Goal: Information Seeking & Learning: Learn about a topic

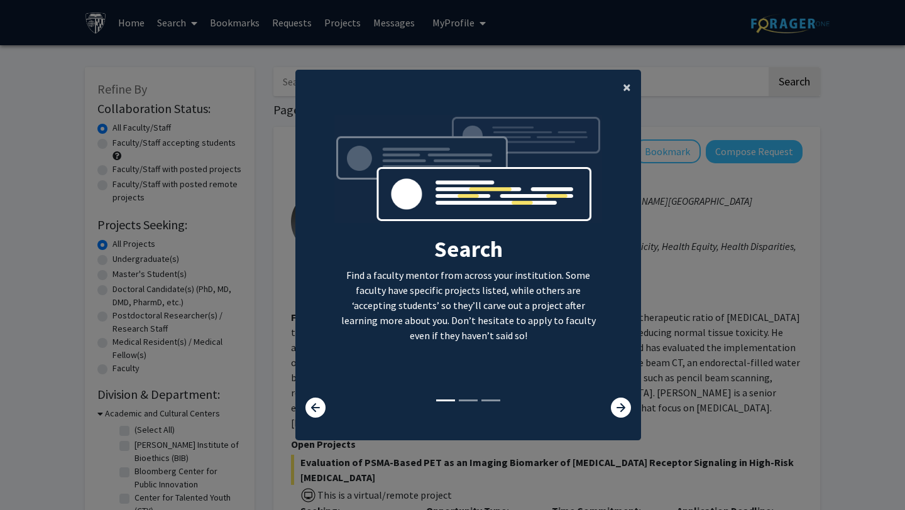
click at [625, 90] on span "×" at bounding box center [627, 86] width 8 height 19
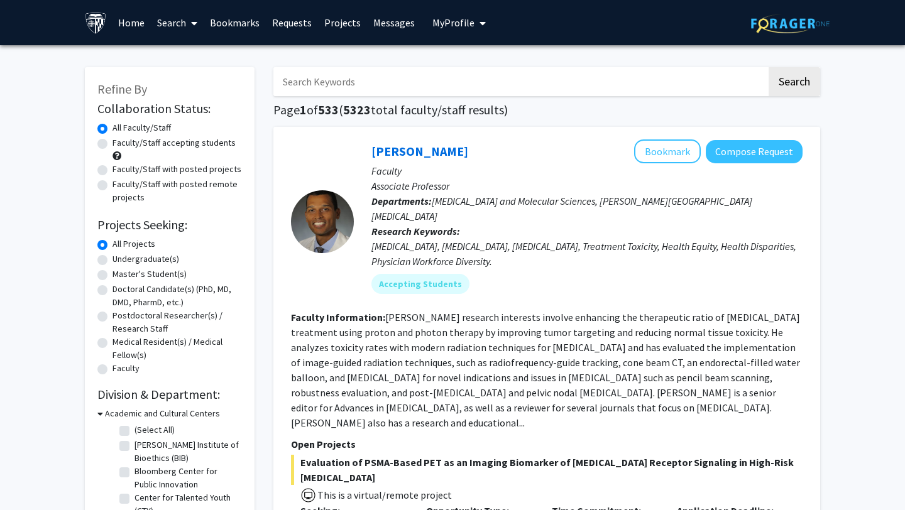
click at [797, 18] on img at bounding box center [790, 23] width 79 height 19
click at [467, 22] on span "My Profile" at bounding box center [453, 22] width 42 height 13
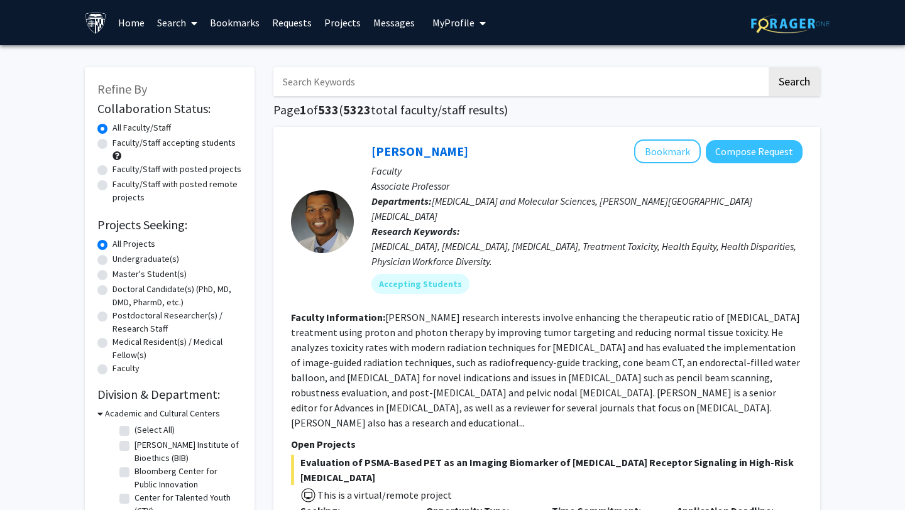
click at [474, 75] on input "Search Keywords" at bounding box center [519, 81] width 493 height 29
type input "bioinformatics"
click at [112, 261] on label "Undergraduate(s)" at bounding box center [145, 259] width 67 height 13
click at [112, 261] on input "Undergraduate(s)" at bounding box center [116, 257] width 8 height 8
radio input "true"
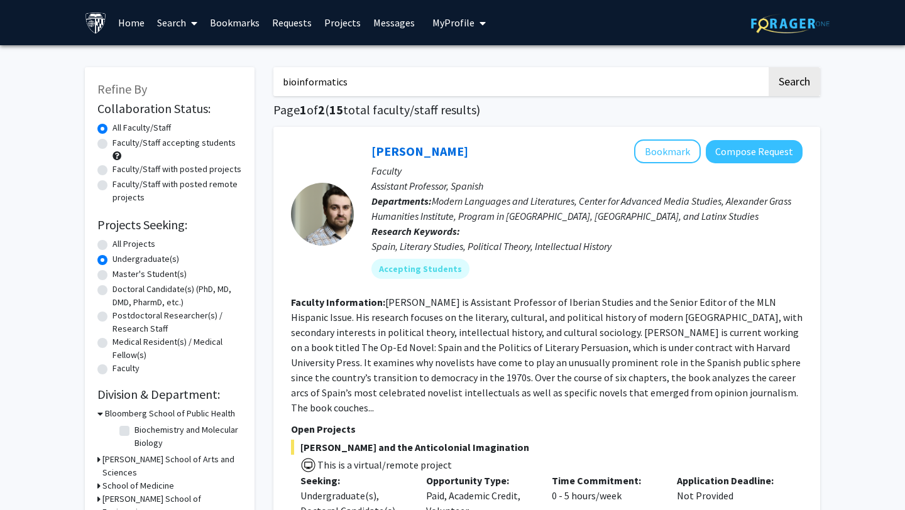
click at [401, 87] on input "bioinformatics" at bounding box center [519, 81] width 493 height 29
click at [768, 67] on button "Search" at bounding box center [794, 81] width 52 height 29
radio input "true"
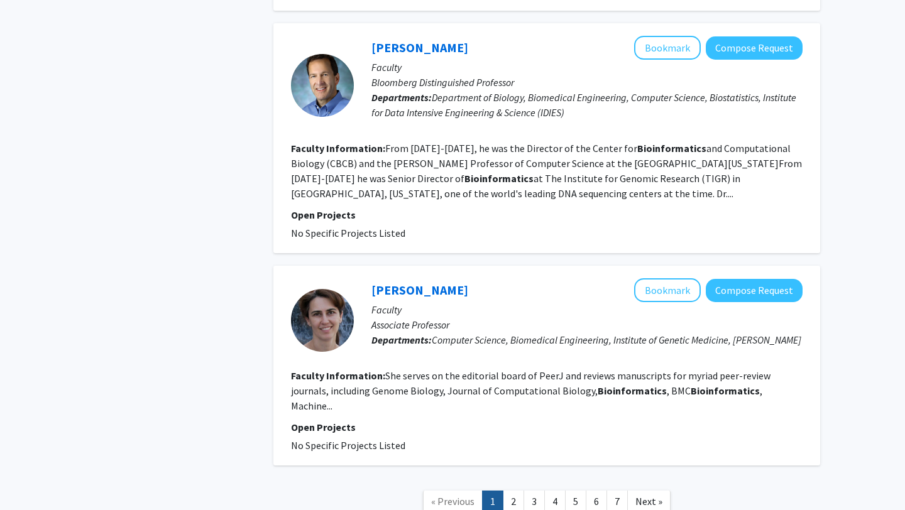
scroll to position [1937, 0]
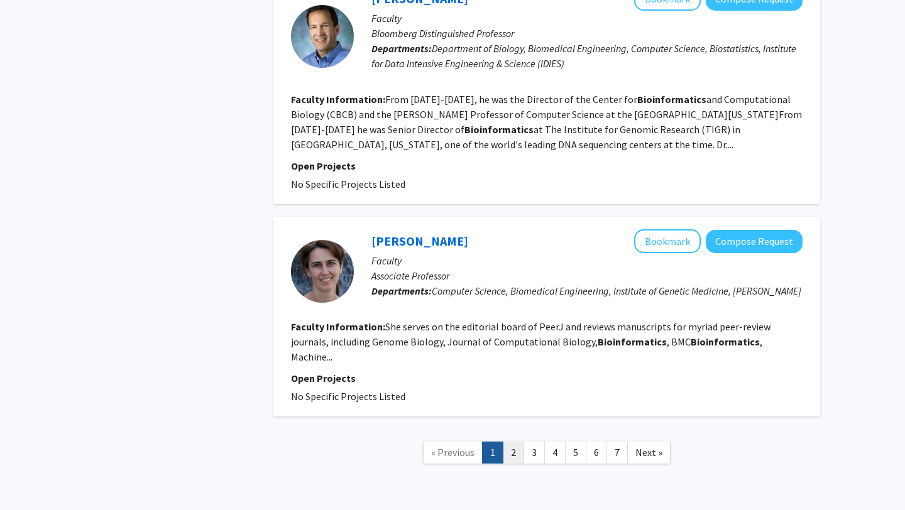
click at [513, 442] on link "2" at bounding box center [513, 453] width 21 height 22
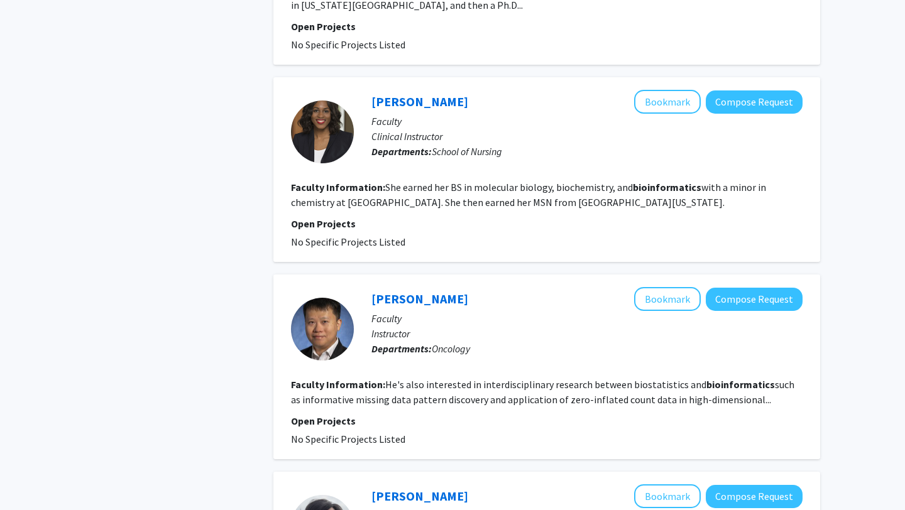
scroll to position [1862, 0]
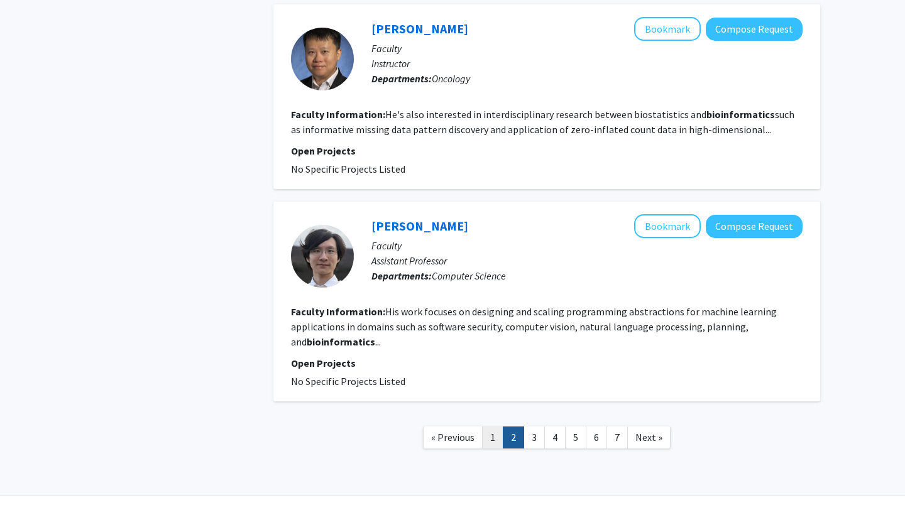
click at [495, 427] on link "1" at bounding box center [492, 438] width 21 height 22
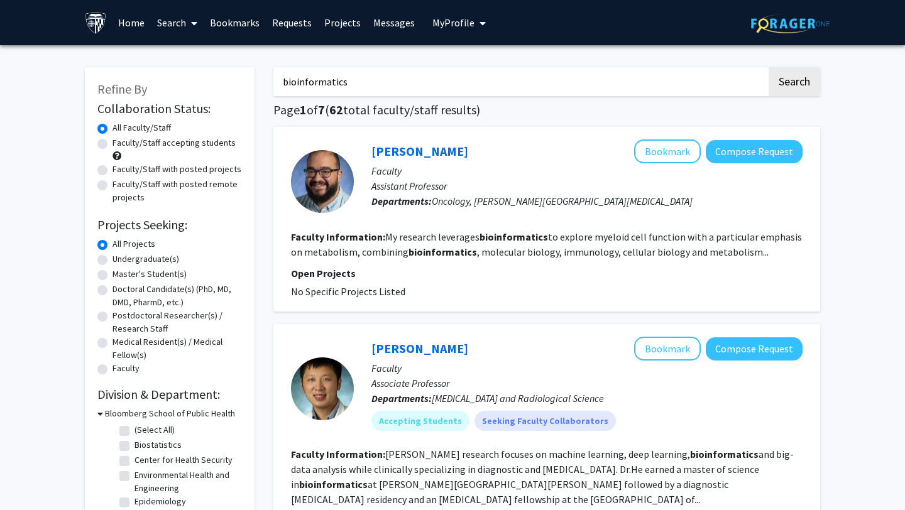
click at [112, 265] on label "Undergraduate(s)" at bounding box center [145, 259] width 67 height 13
click at [112, 261] on input "Undergraduate(s)" at bounding box center [116, 257] width 8 height 8
radio input "true"
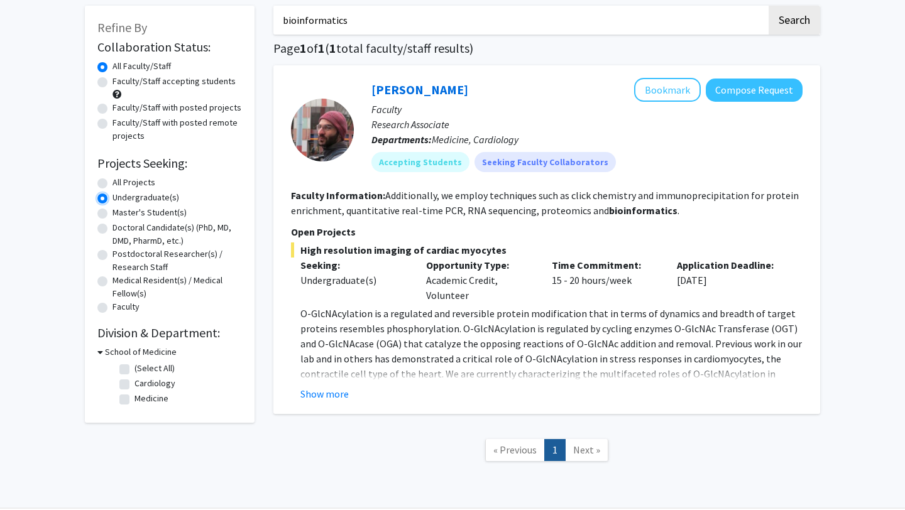
scroll to position [104, 0]
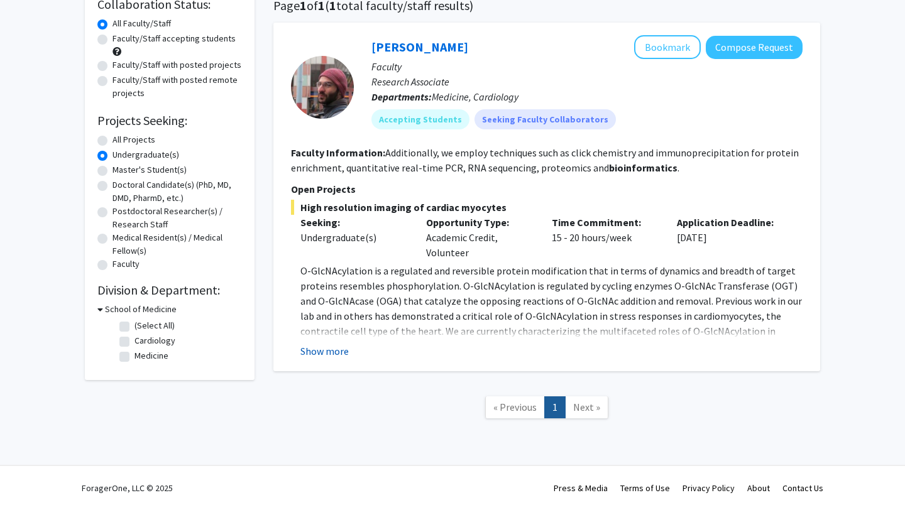
click at [330, 356] on button "Show more" at bounding box center [324, 351] width 48 height 15
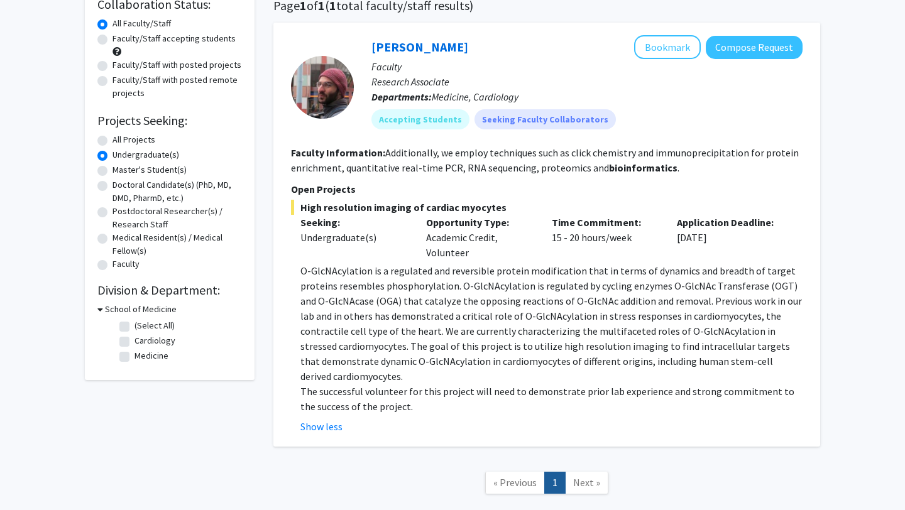
click at [112, 38] on label "Faculty/Staff accepting students" at bounding box center [173, 38] width 123 height 13
click at [112, 38] on input "Faculty/Staff accepting students" at bounding box center [116, 36] width 8 height 8
radio input "true"
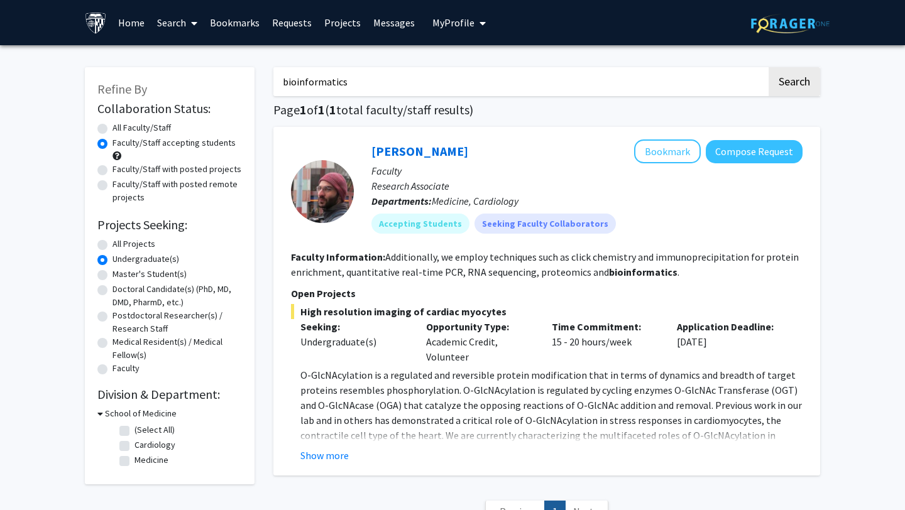
click at [112, 243] on label "All Projects" at bounding box center [133, 244] width 43 height 13
click at [112, 243] on input "All Projects" at bounding box center [116, 242] width 8 height 8
radio input "true"
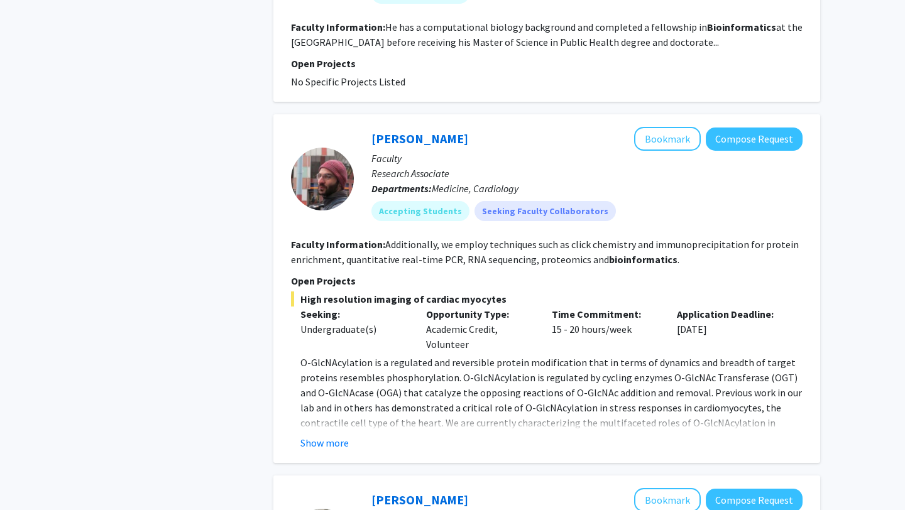
scroll to position [1200, 0]
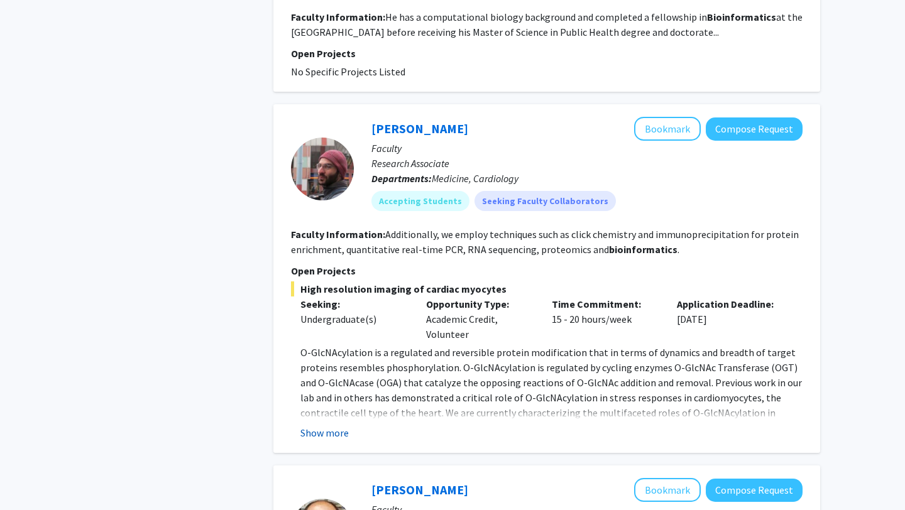
click at [344, 425] on button "Show more" at bounding box center [324, 432] width 48 height 15
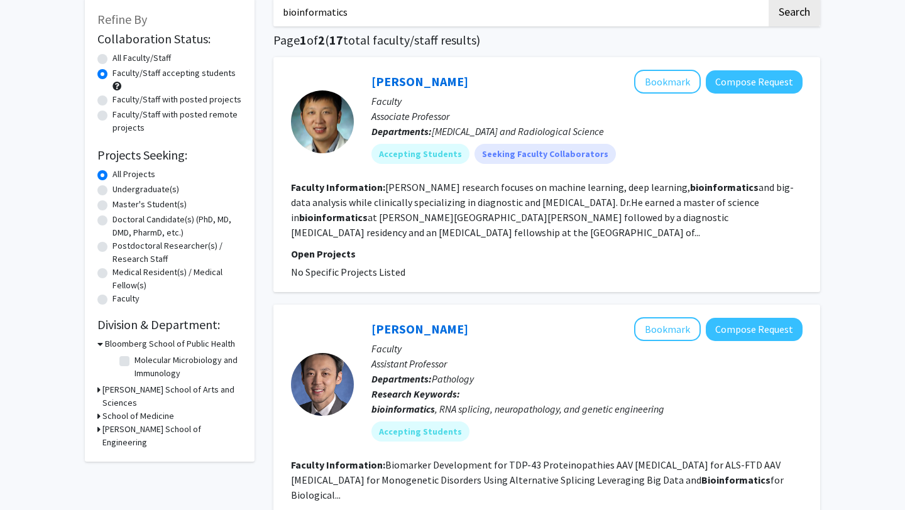
scroll to position [0, 0]
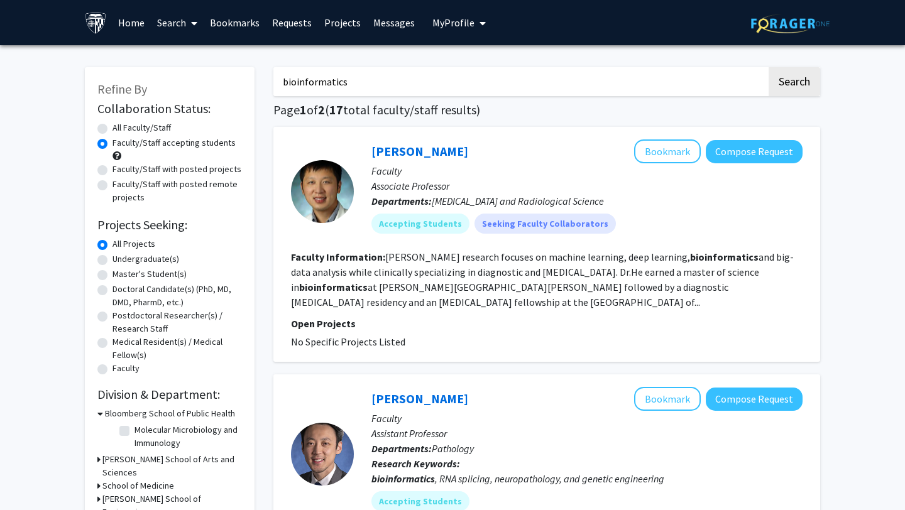
drag, startPoint x: 361, startPoint y: 80, endPoint x: 179, endPoint y: 68, distance: 181.9
type input "computational biology"
click at [813, 75] on button "Search" at bounding box center [794, 81] width 52 height 29
radio input "true"
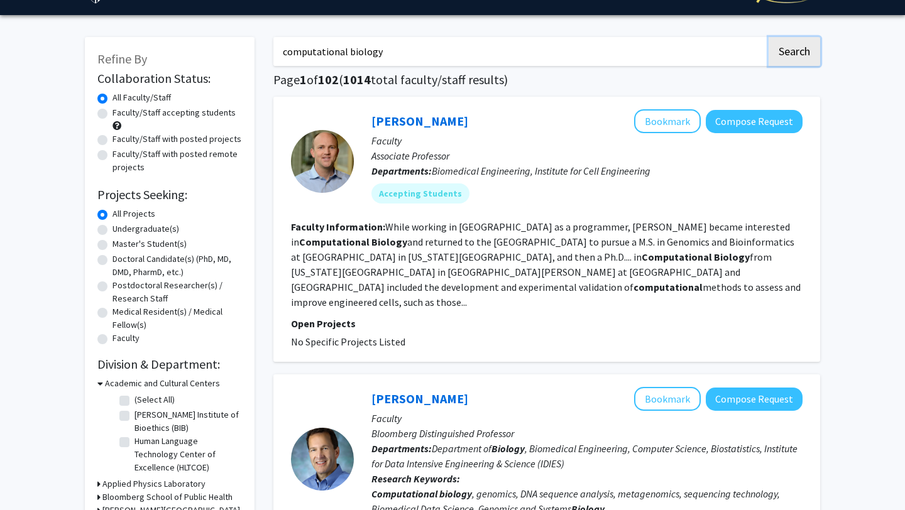
scroll to position [31, 0]
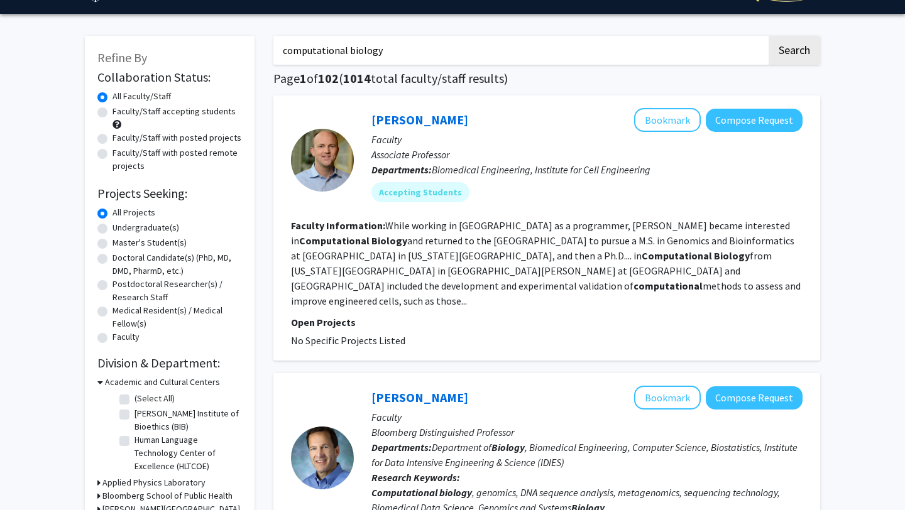
click at [112, 224] on label "Undergraduate(s)" at bounding box center [145, 227] width 67 height 13
click at [112, 224] on input "Undergraduate(s)" at bounding box center [116, 225] width 8 height 8
radio input "true"
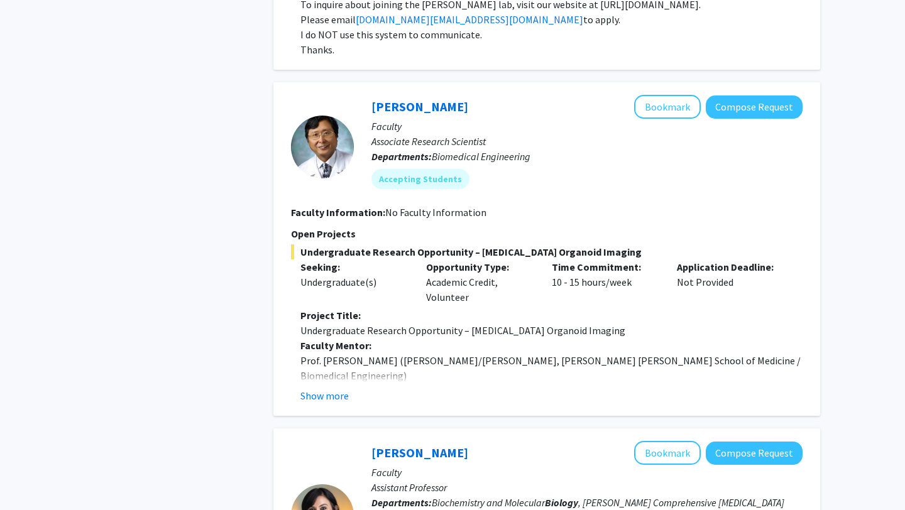
scroll to position [868, 0]
click at [336, 388] on button "Show more" at bounding box center [324, 395] width 48 height 15
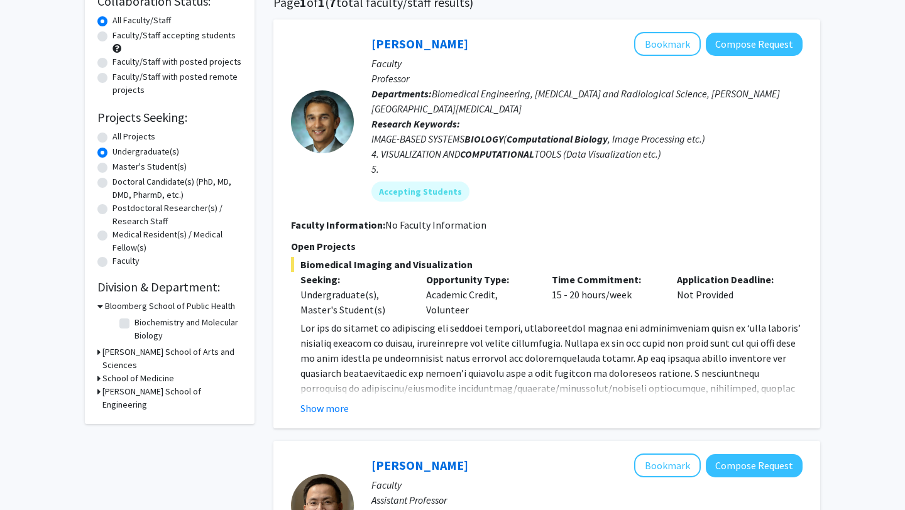
scroll to position [0, 0]
